Goal: Find contact information: Find contact information

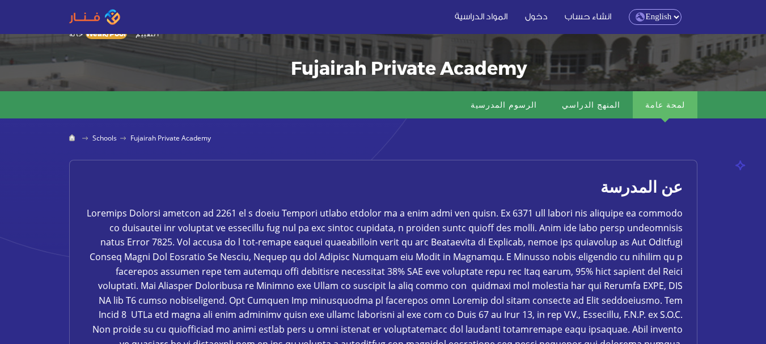
scroll to position [185, 0]
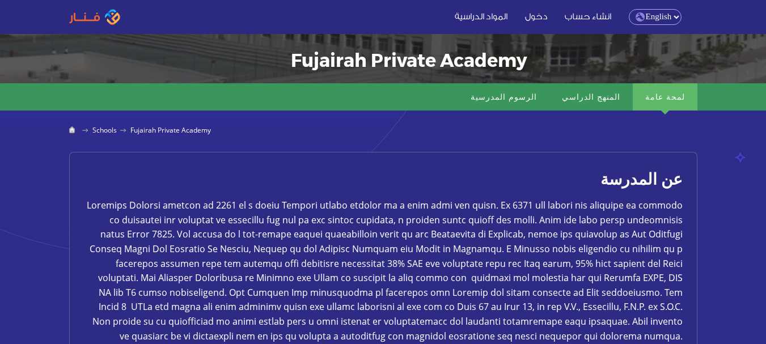
click at [663, 17] on select "English Arabic" at bounding box center [655, 17] width 53 height 16
click at [629, 9] on select "English Arabic" at bounding box center [655, 17] width 53 height 16
click at [662, 20] on select "English Arabic" at bounding box center [655, 17] width 53 height 16
select select "ar"
click at [629, 9] on select "English Arabic" at bounding box center [655, 17] width 53 height 16
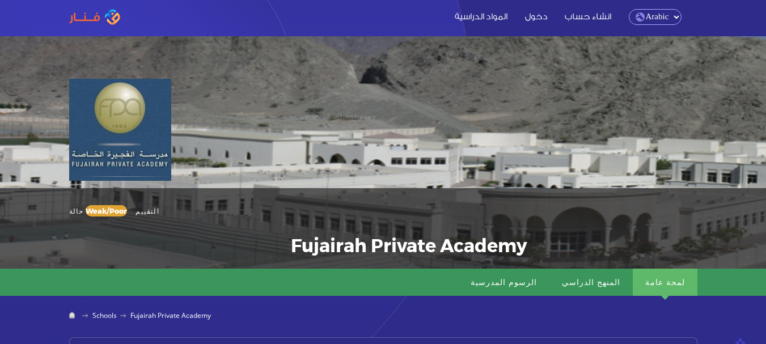
click at [662, 16] on select "English Arabic" at bounding box center [655, 17] width 53 height 16
select select "en"
click at [629, 9] on select "English Arabic" at bounding box center [655, 17] width 53 height 16
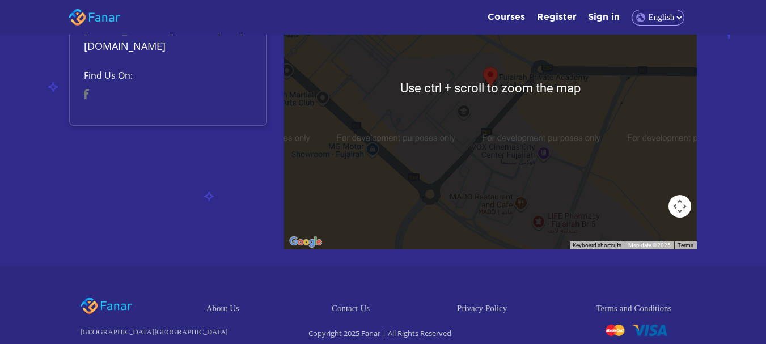
scroll to position [726, 0]
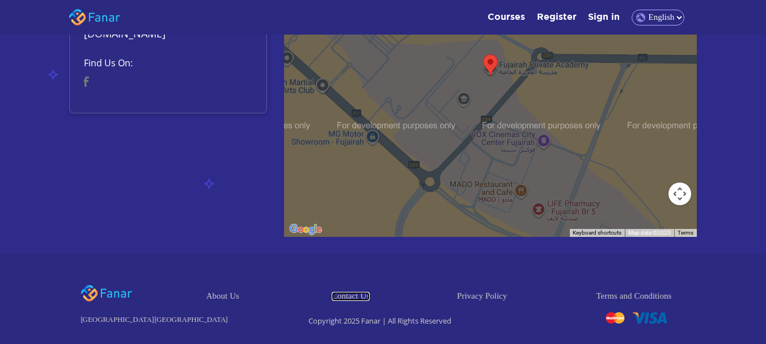
click at [358, 292] on link "Contact Us" at bounding box center [351, 296] width 38 height 9
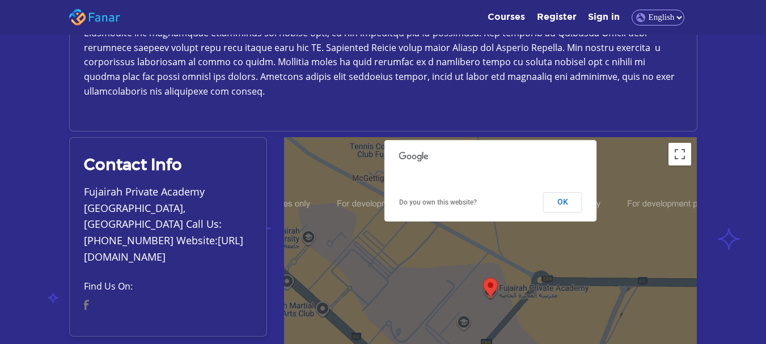
scroll to position [511, 0]
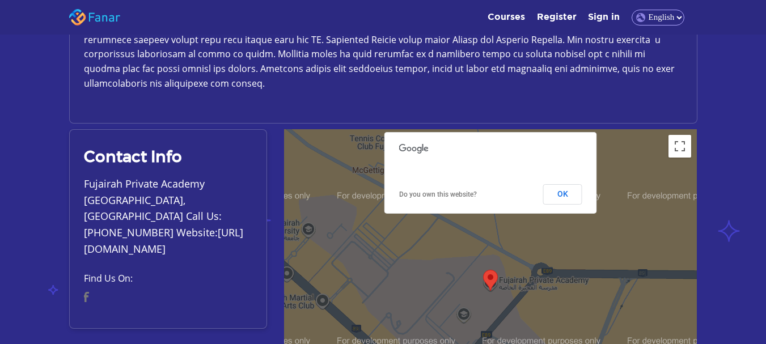
click at [223, 186] on p "Fujairah Private Academy Fujaira, UAE Call Us:+971 9 222 4001 Website:http://ww…" at bounding box center [168, 217] width 168 height 82
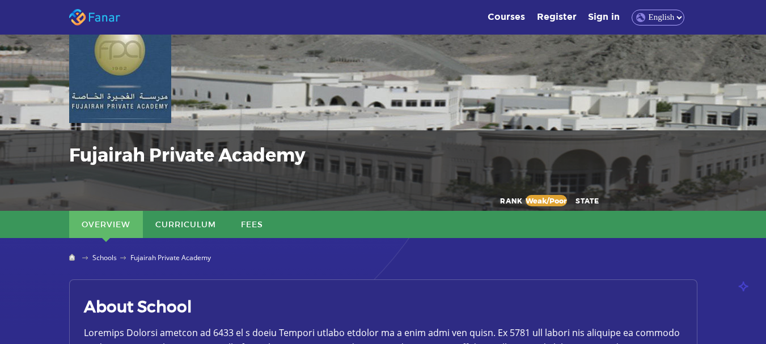
scroll to position [50, 0]
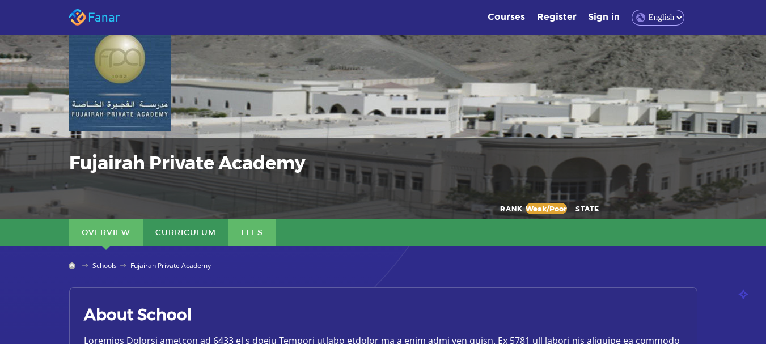
click at [252, 235] on link "Fees" at bounding box center [251, 232] width 47 height 27
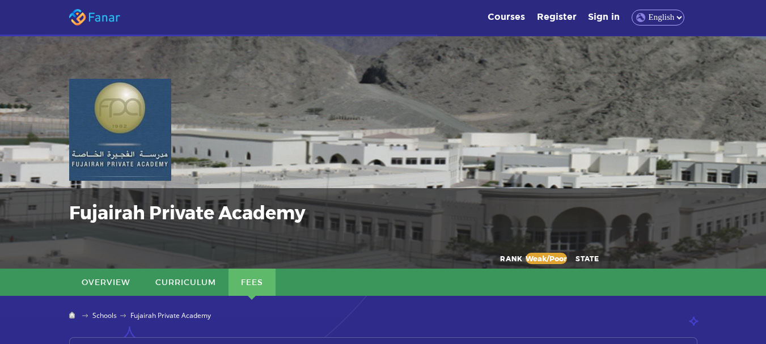
scroll to position [668, 0]
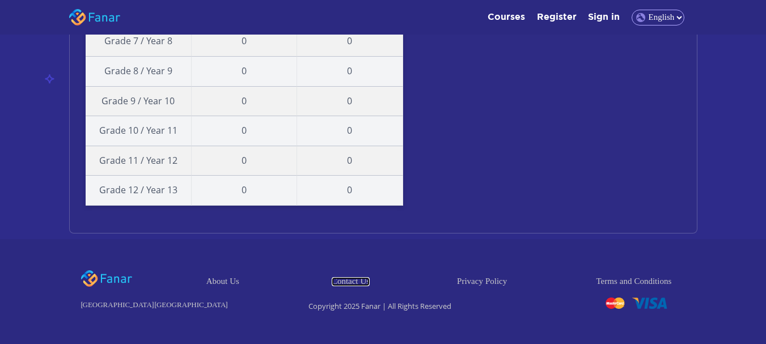
click at [359, 281] on link "Contact Us" at bounding box center [351, 281] width 38 height 9
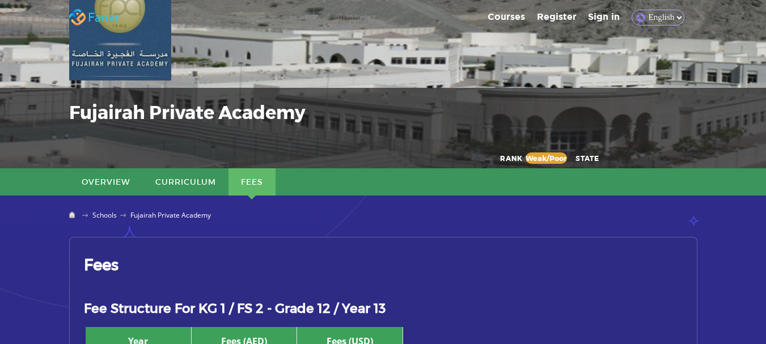
scroll to position [0, 0]
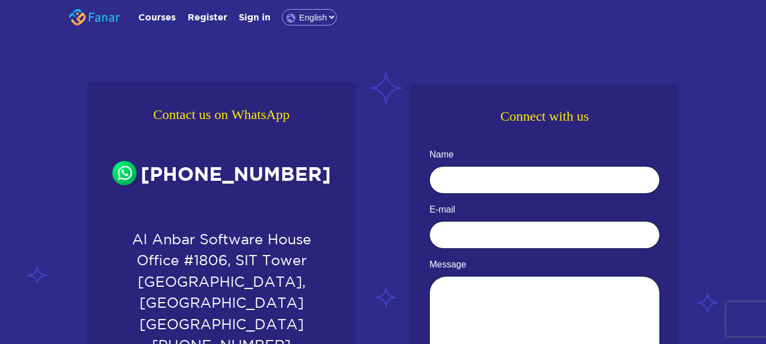
drag, startPoint x: 321, startPoint y: 173, endPoint x: 158, endPoint y: 177, distance: 163.3
click at [158, 177] on span "+971 54 7323326" at bounding box center [221, 173] width 233 height 54
copy span "+971 54 7323326"
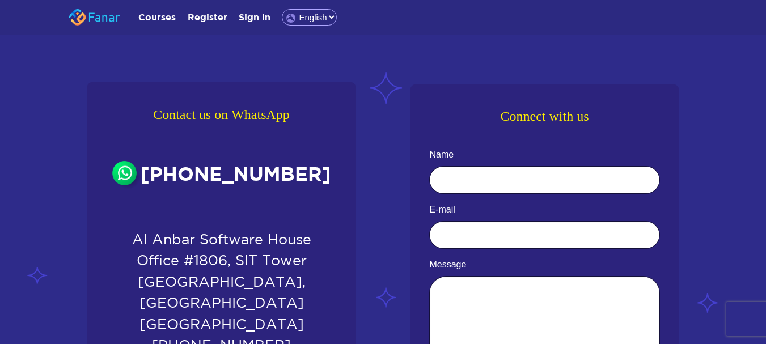
scroll to position [285, 0]
